Goal: Submit feedback/report problem

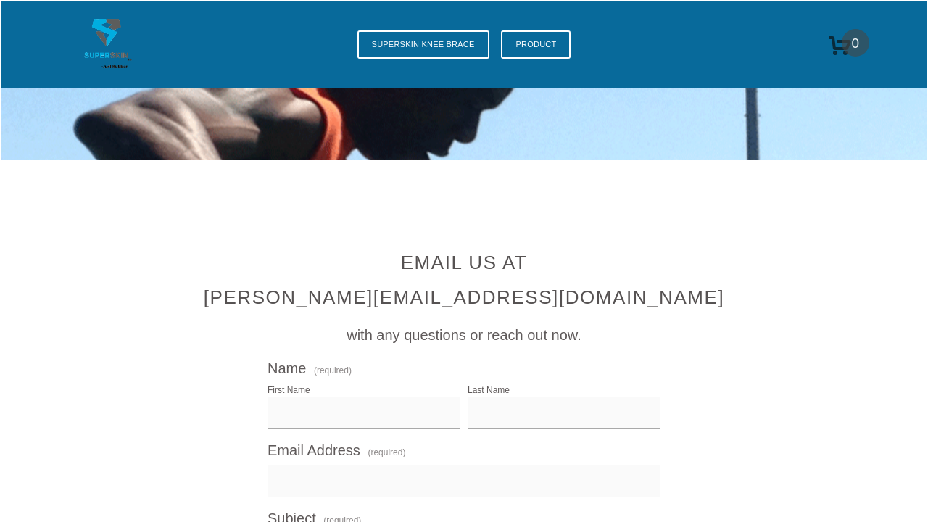
scroll to position [223, 0]
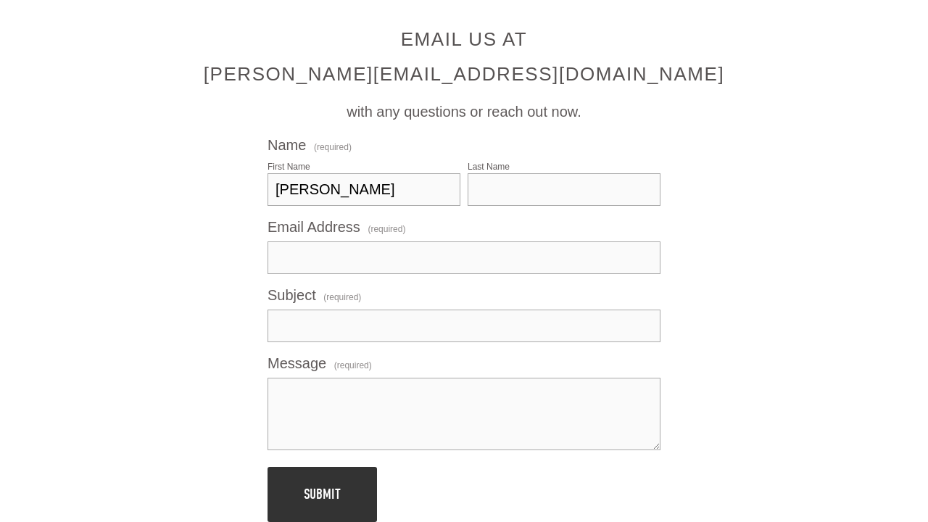
type input "[PERSON_NAME]"
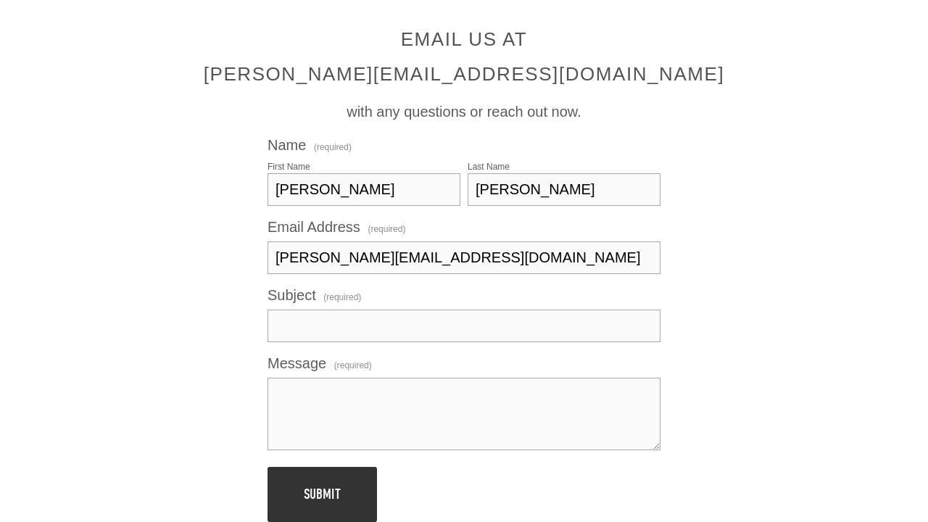
type input "[PERSON_NAME][EMAIL_ADDRESS][DOMAIN_NAME]"
type input "Virtual Assistant Services"
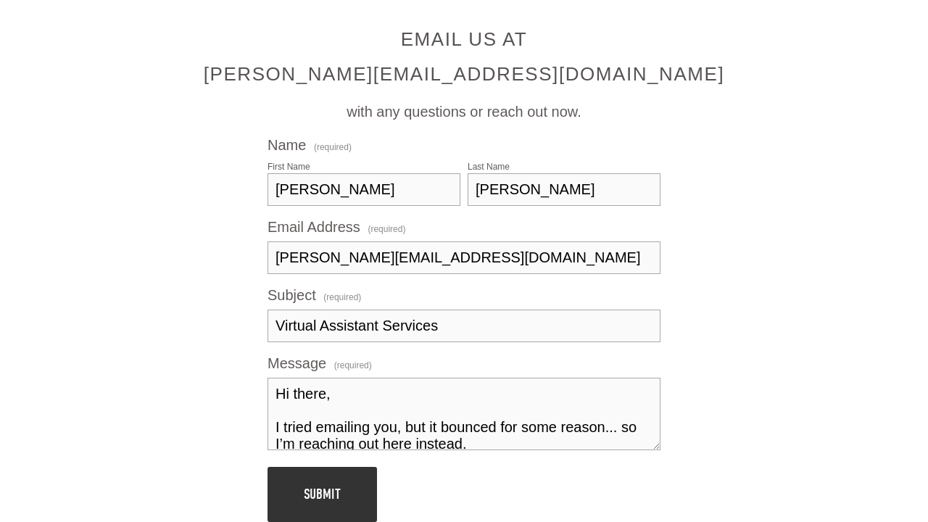
scroll to position [153, 0]
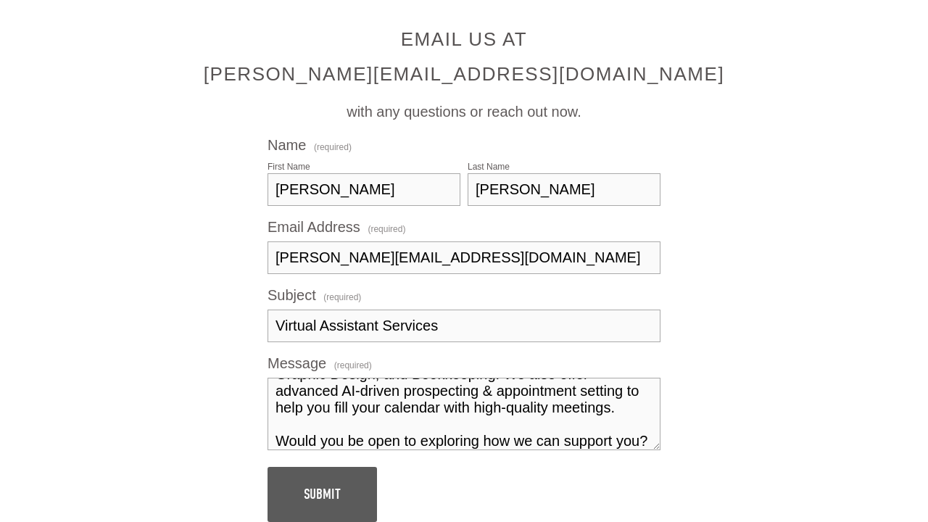
type textarea "Hi there, I tried emailing you, but it bounced for some reason... so I’m reachi…"
click at [322, 494] on span "Submit" at bounding box center [322, 494] width 37 height 17
